Goal: Navigation & Orientation: Find specific page/section

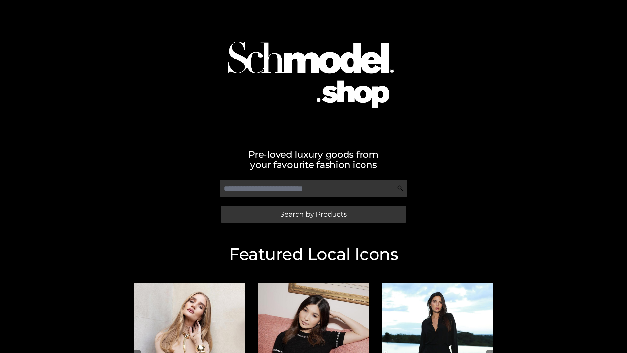
click at [313, 214] on span "Search by Products" at bounding box center [313, 214] width 67 height 7
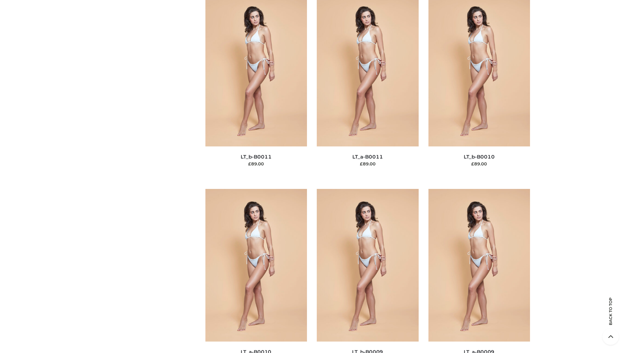
scroll to position [2935, 0]
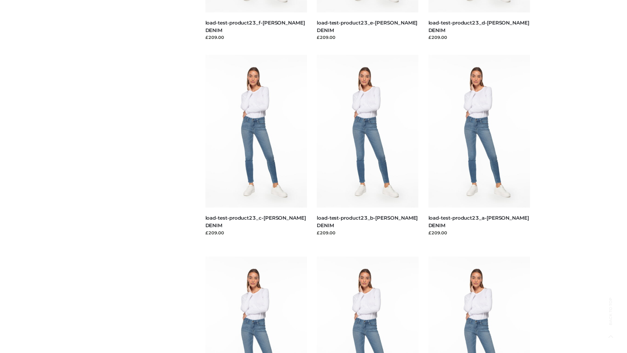
scroll to position [573, 0]
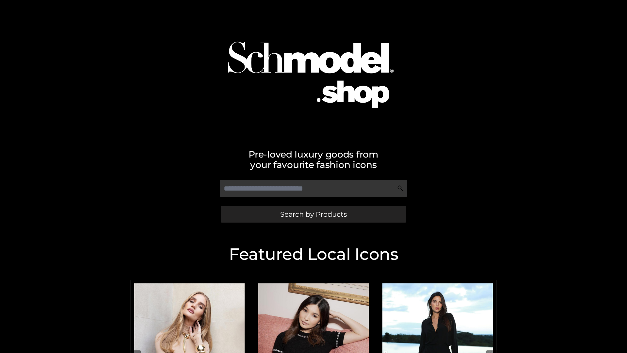
click at [313, 214] on span "Search by Products" at bounding box center [313, 214] width 67 height 7
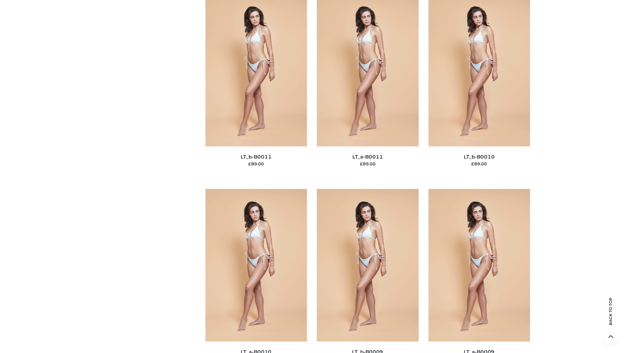
scroll to position [2935, 0]
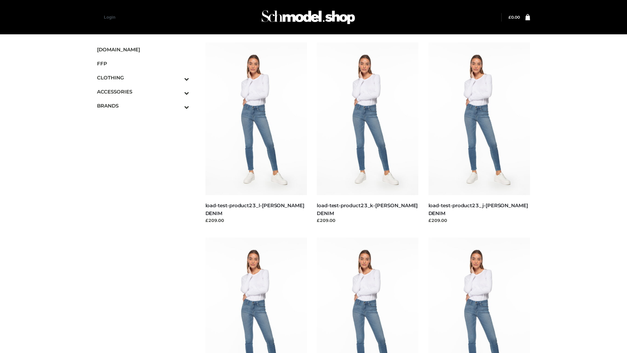
scroll to position [573, 0]
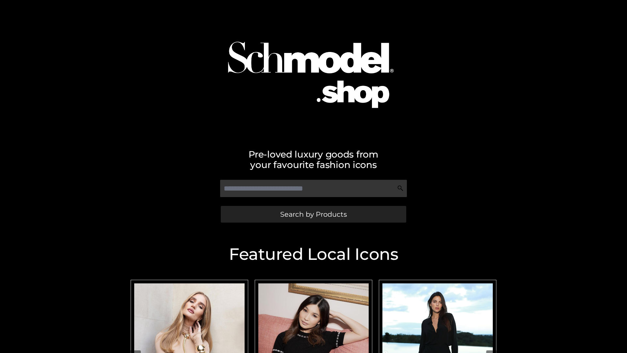
click at [313, 214] on span "Search by Products" at bounding box center [313, 214] width 67 height 7
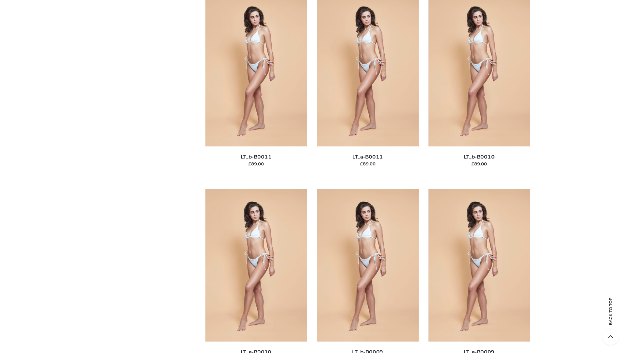
scroll to position [2935, 0]
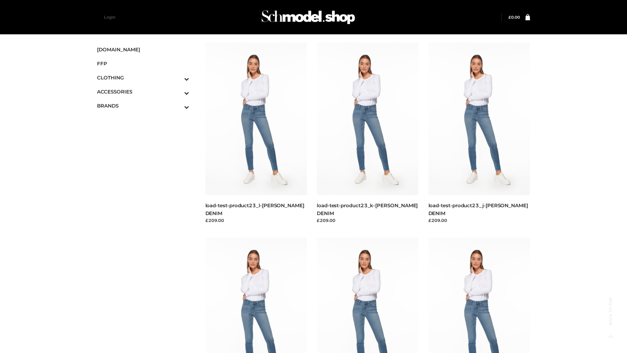
scroll to position [573, 0]
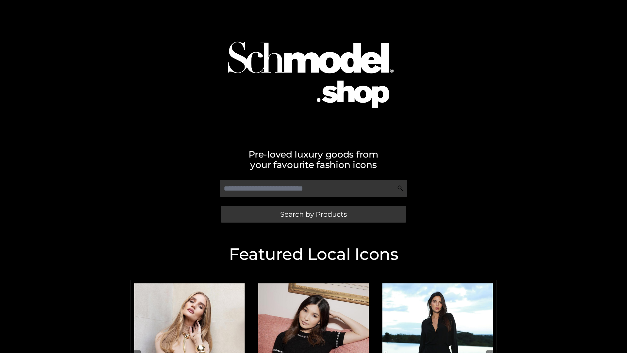
click at [313, 214] on span "Search by Products" at bounding box center [313, 214] width 67 height 7
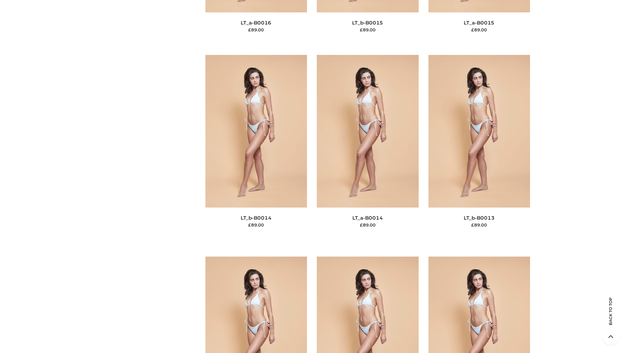
scroll to position [2935, 0]
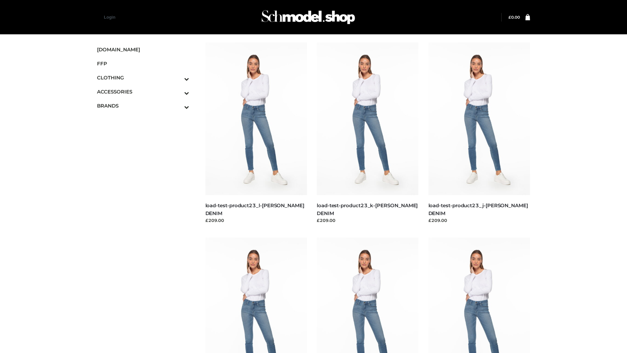
scroll to position [573, 0]
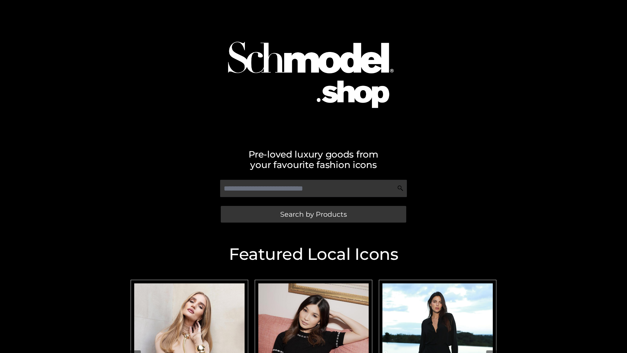
click at [313, 214] on span "Search by Products" at bounding box center [313, 214] width 67 height 7
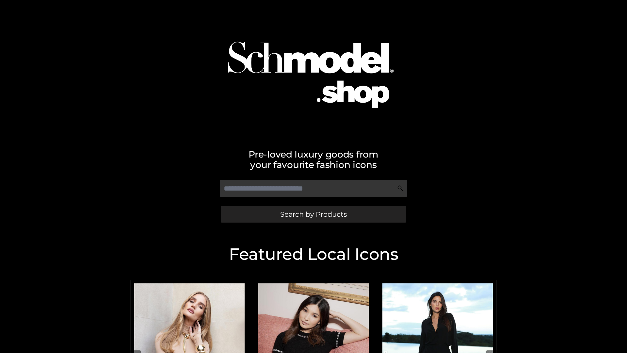
click at [313, 214] on span "Search by Products" at bounding box center [313, 214] width 67 height 7
